Goal: Navigation & Orientation: Find specific page/section

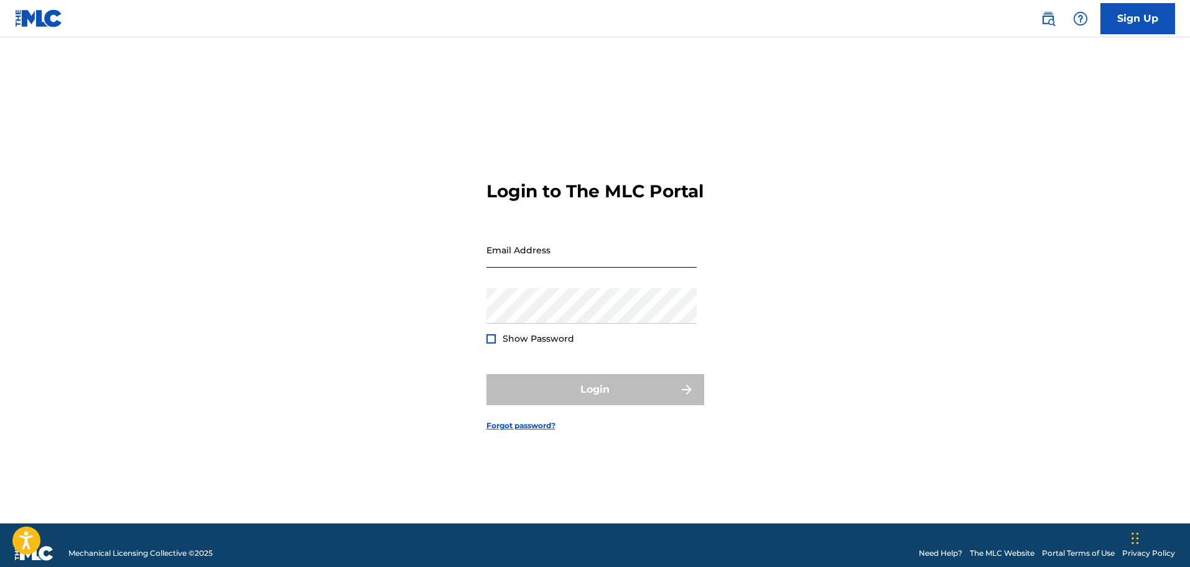
click at [631, 268] on input "Email Address" at bounding box center [592, 249] width 210 height 35
type input "[EMAIL_ADDRESS][DOMAIN_NAME]"
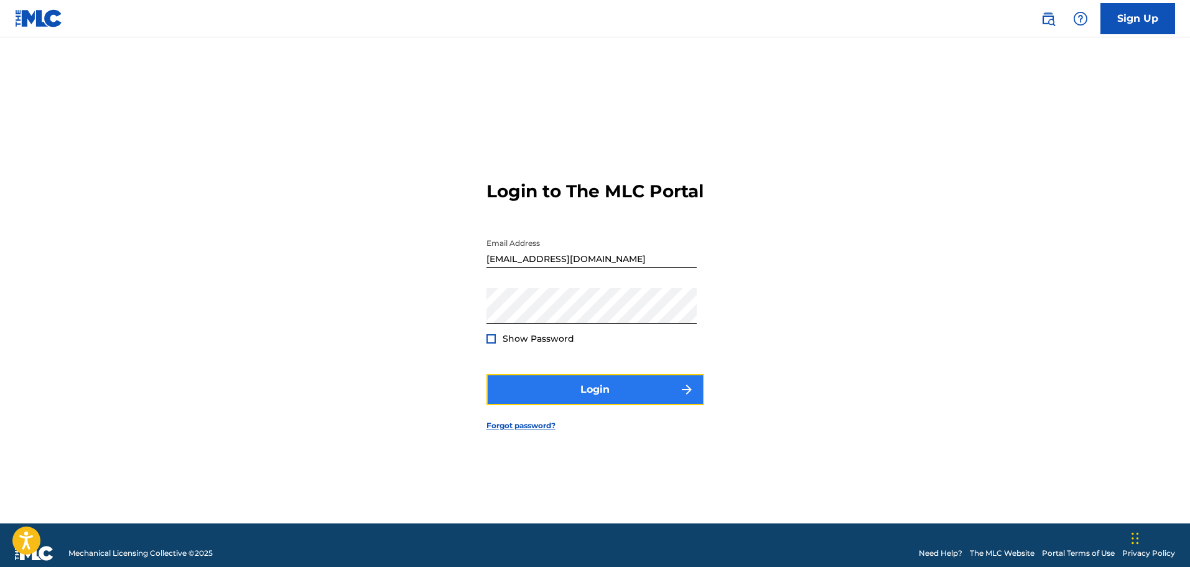
click at [569, 393] on button "Login" at bounding box center [596, 389] width 218 height 31
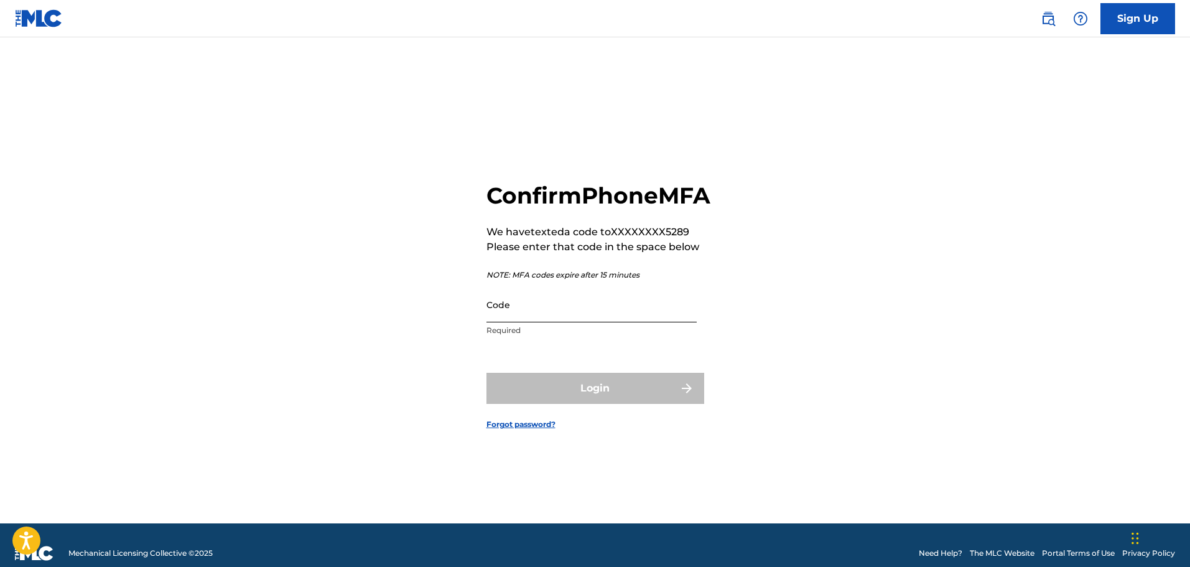
click at [582, 322] on input "Code" at bounding box center [592, 304] width 210 height 35
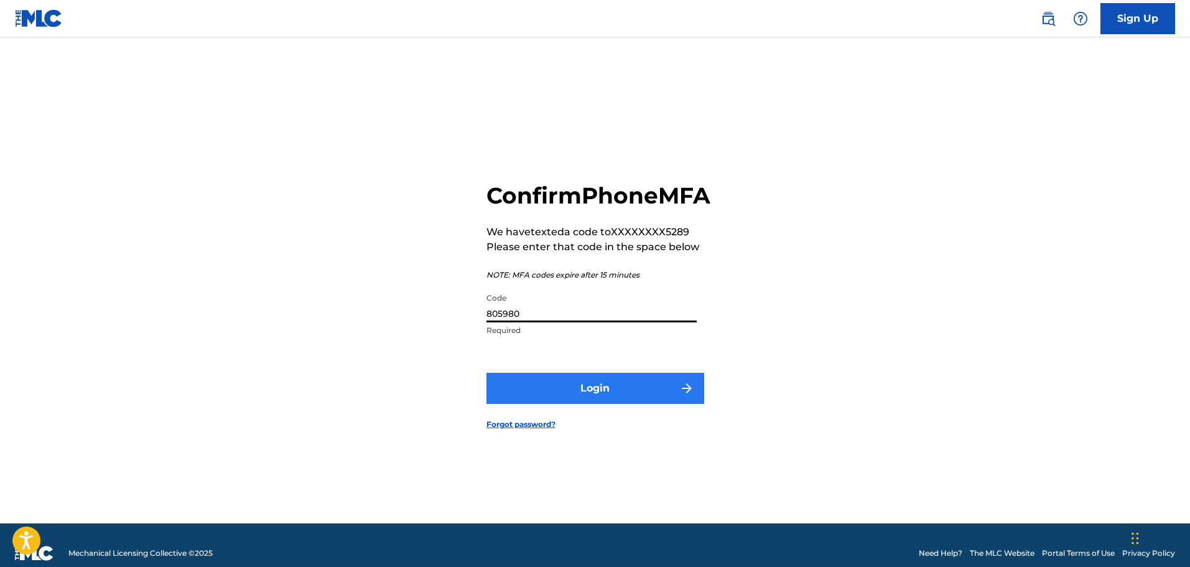
type input "805980"
click at [615, 401] on button "Login" at bounding box center [596, 388] width 218 height 31
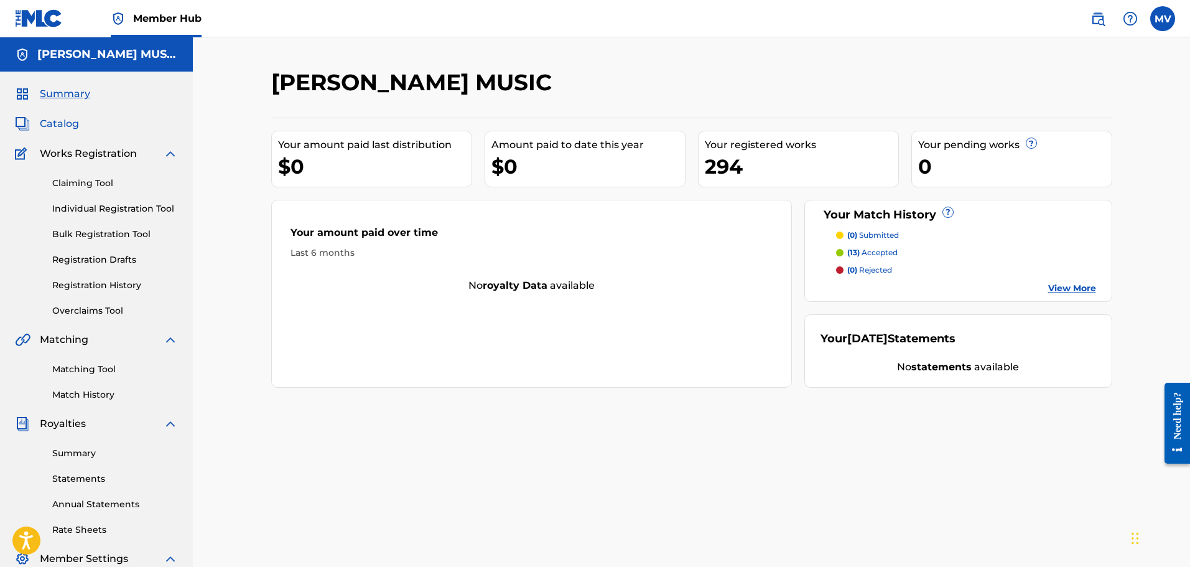
click at [68, 126] on span "Catalog" at bounding box center [59, 123] width 39 height 15
